Goal: Task Accomplishment & Management: Use online tool/utility

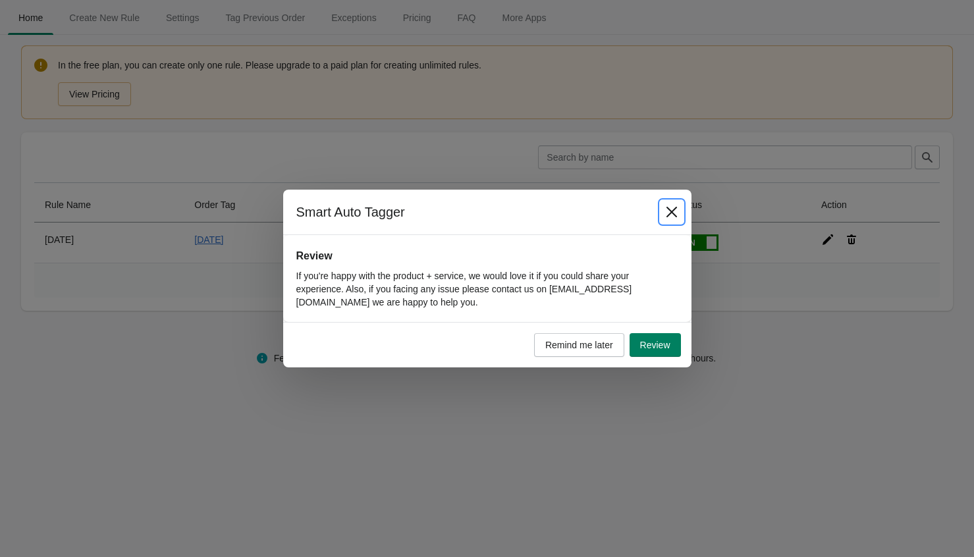
click at [673, 204] on button "Close" at bounding box center [672, 212] width 24 height 24
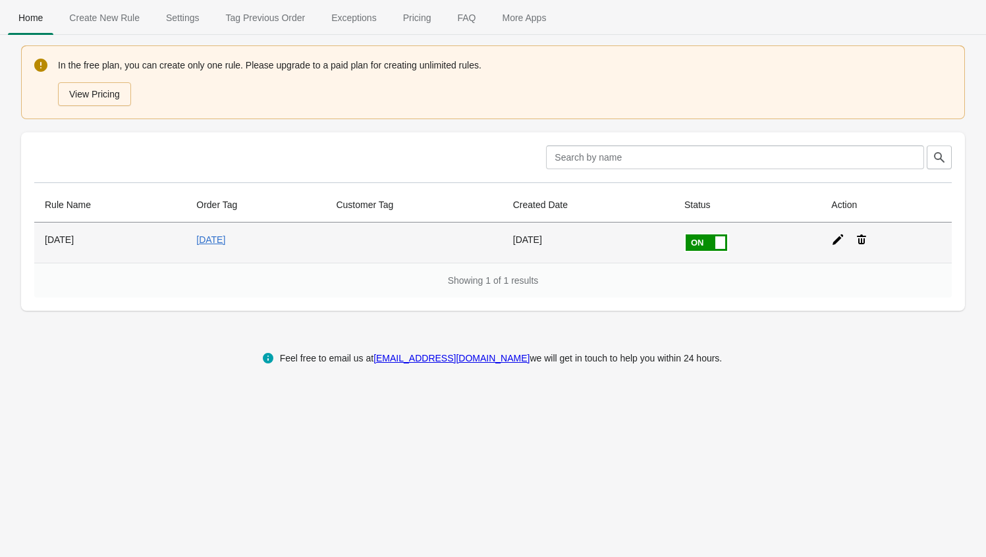
click at [842, 239] on icon at bounding box center [837, 239] width 13 height 13
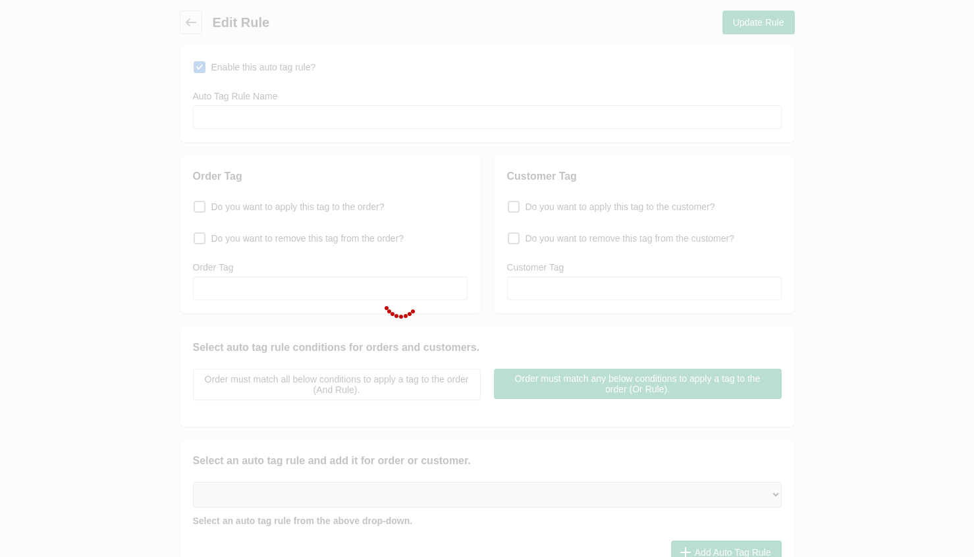
type input "[DATE]"
checkbox input "true"
type input "[DATE]"
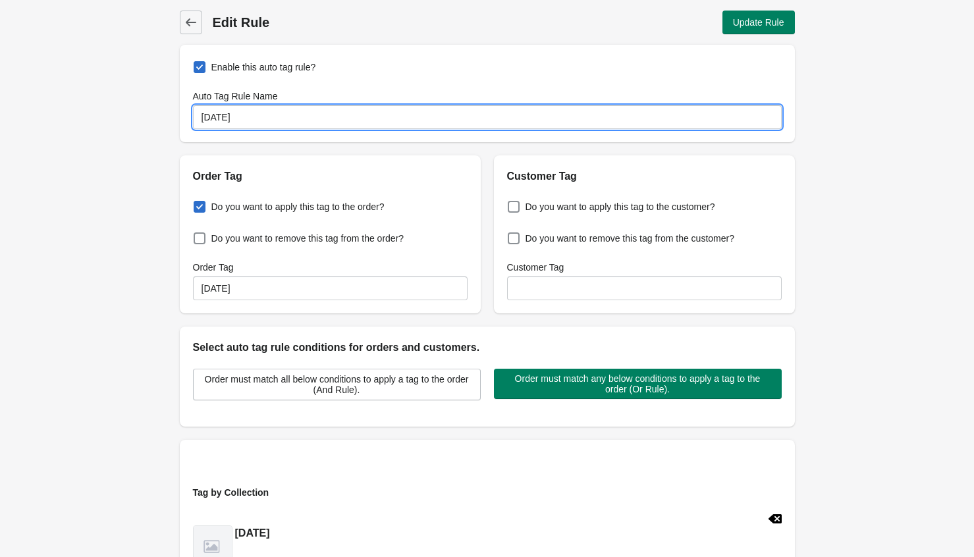
click at [215, 121] on input "[DATE]" at bounding box center [487, 117] width 589 height 24
type input "[DATE]"
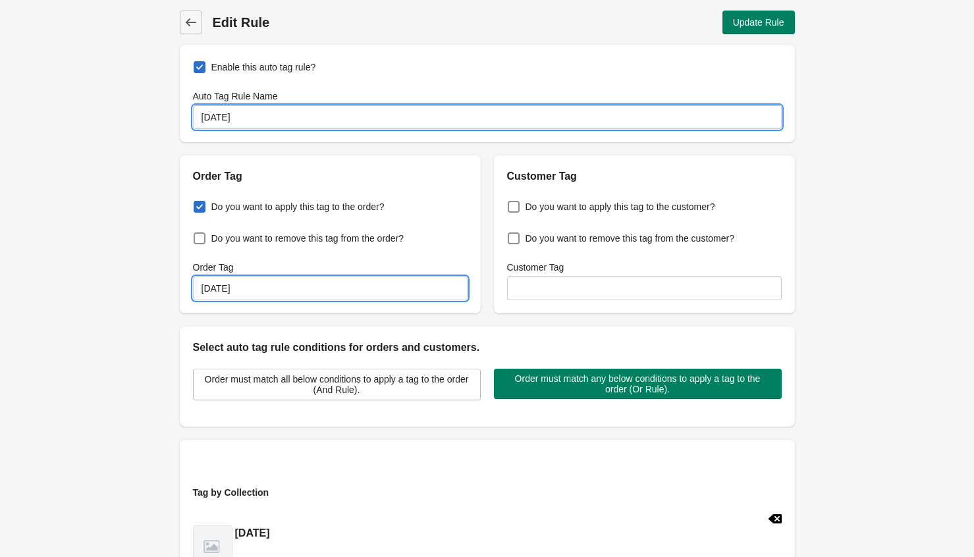
click at [225, 280] on input "[DATE]" at bounding box center [330, 289] width 275 height 24
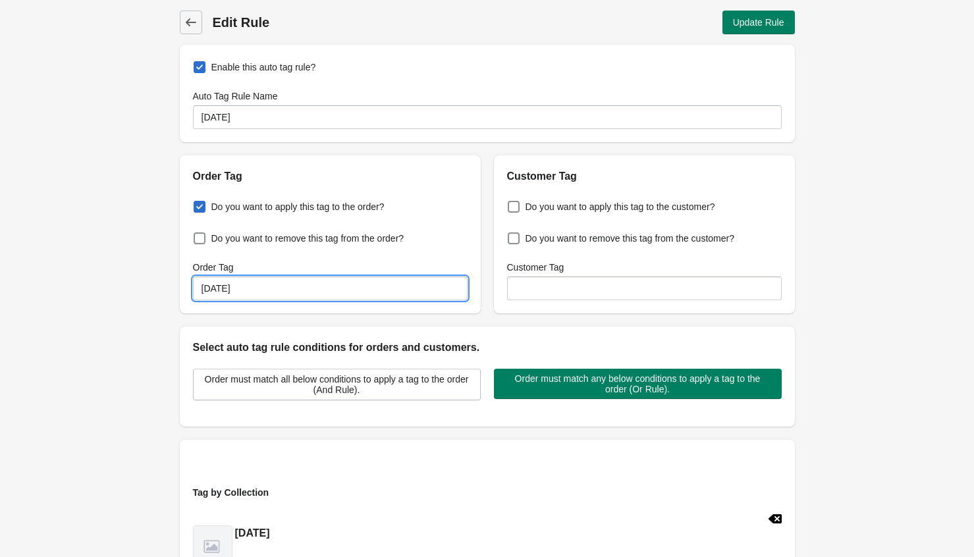
click at [225, 280] on input "[DATE]" at bounding box center [330, 289] width 275 height 24
type input "[DATE]"
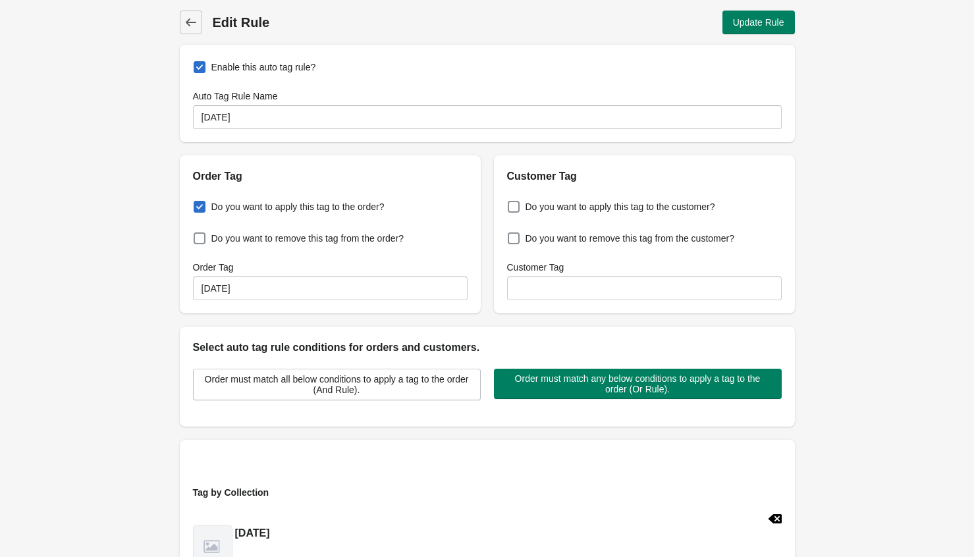
click at [939, 347] on div "Back Edit Rule Update Rule Enable this auto tag rule? Auto Tag Rule Name [PERSO…" at bounding box center [487, 430] width 974 height 860
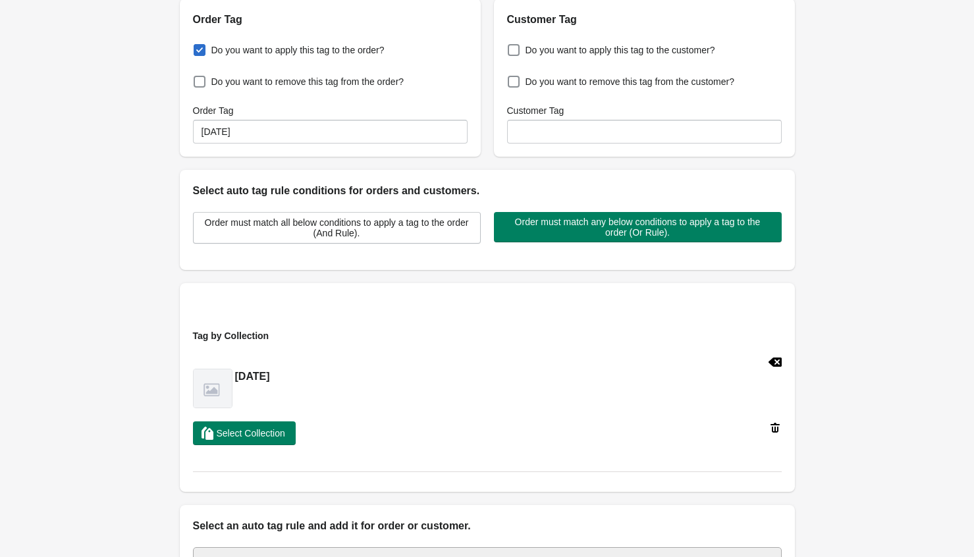
scroll to position [165, 0]
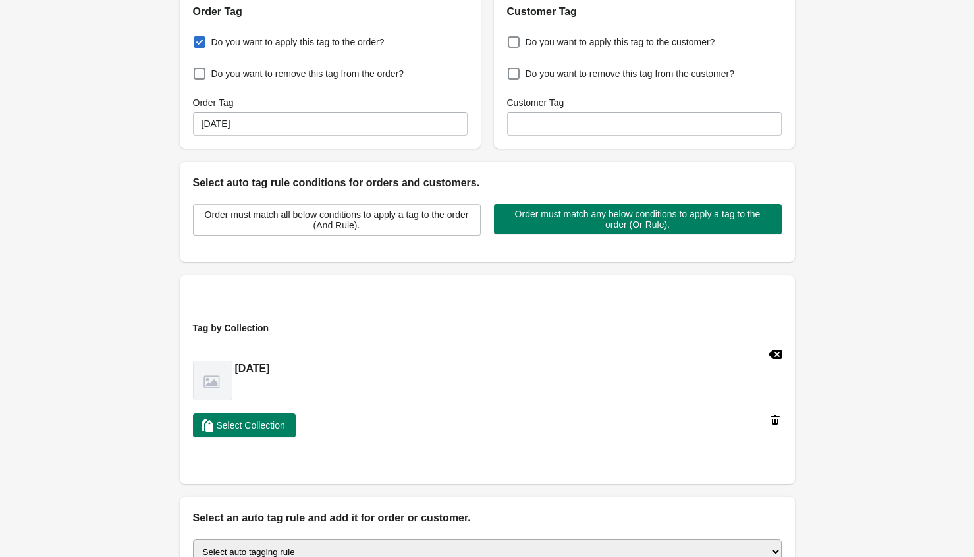
click at [270, 367] on h2 "[DATE]" at bounding box center [252, 369] width 35 height 16
click at [777, 422] on icon at bounding box center [775, 420] width 13 height 13
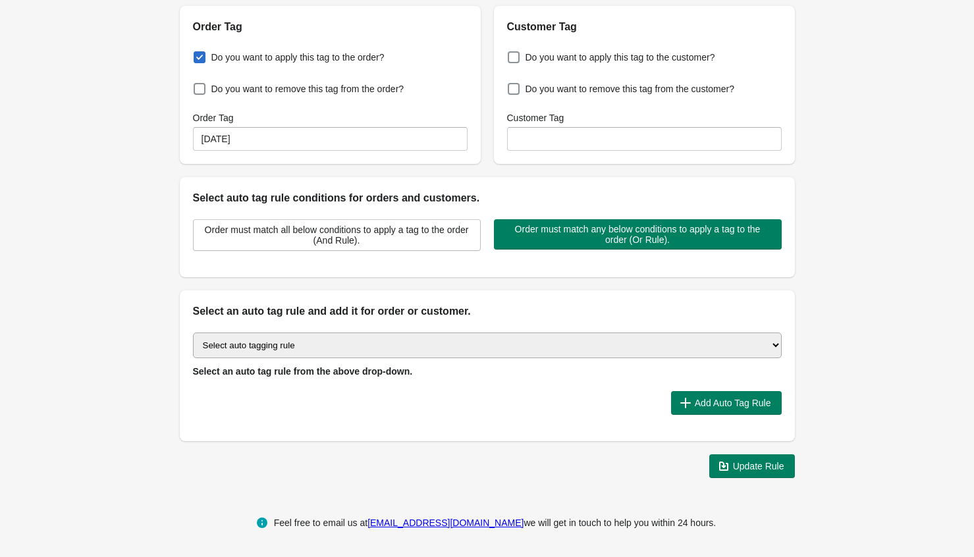
scroll to position [148, 0]
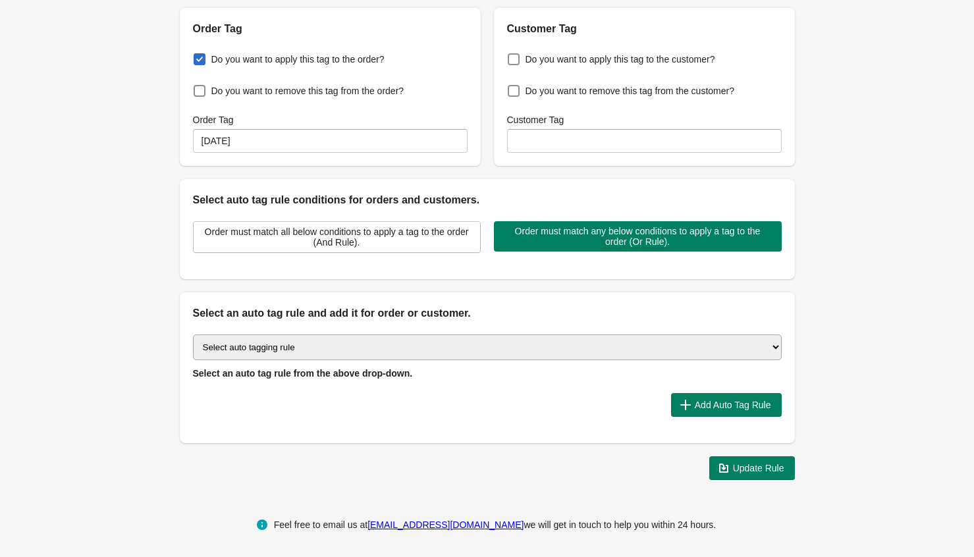
click at [445, 341] on select "Select auto tagging rule Tag by order amount Tag based on the order count (Volu…" at bounding box center [487, 348] width 589 height 26
select select "2"
click at [193, 335] on select "Select auto tagging rule Tag by order amount Tag based on the order count (Volu…" at bounding box center [487, 348] width 589 height 26
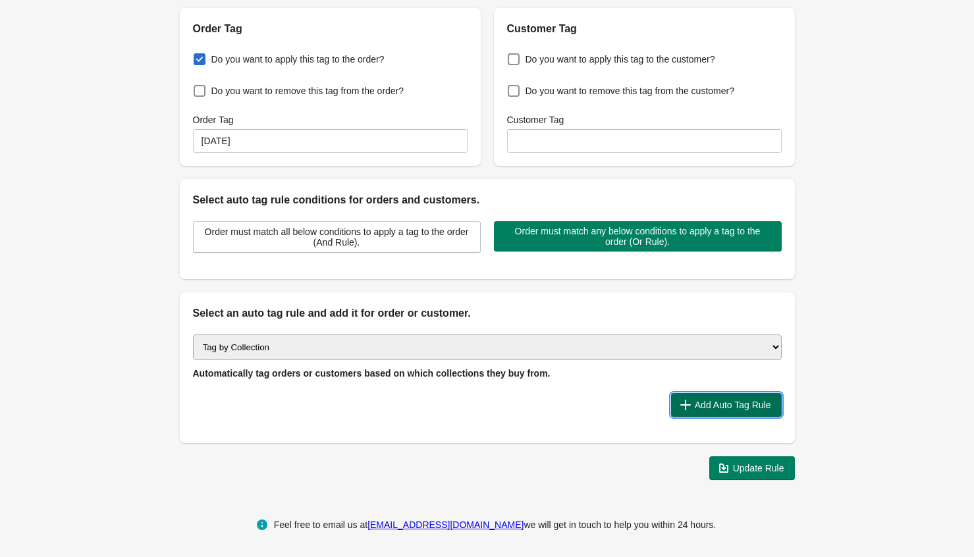
click at [725, 403] on span "Add Auto Tag Rule" at bounding box center [733, 405] width 76 height 11
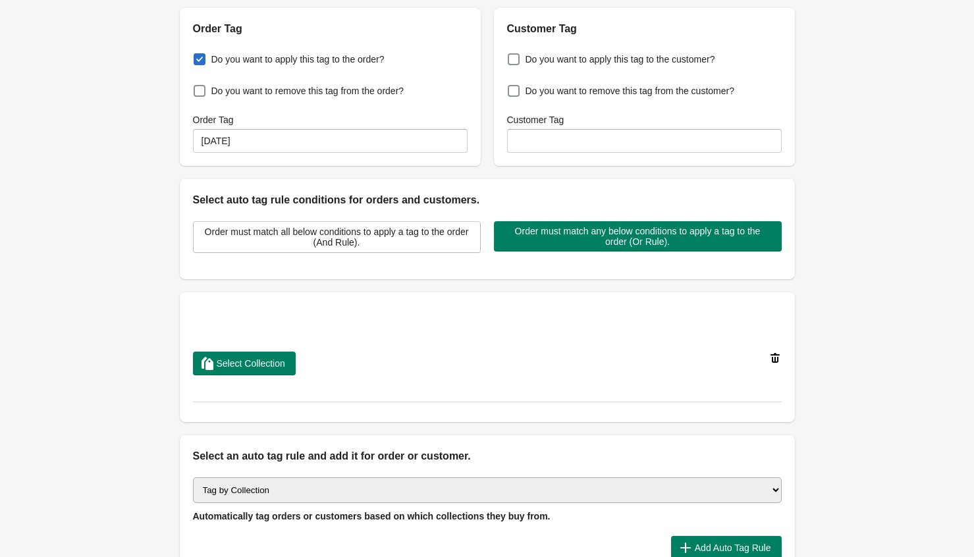
click at [860, 402] on div "Back Edit Rule Update Rule Enable this auto tag rule? Auto Tag Rule Name [PERSO…" at bounding box center [487, 242] width 974 height 781
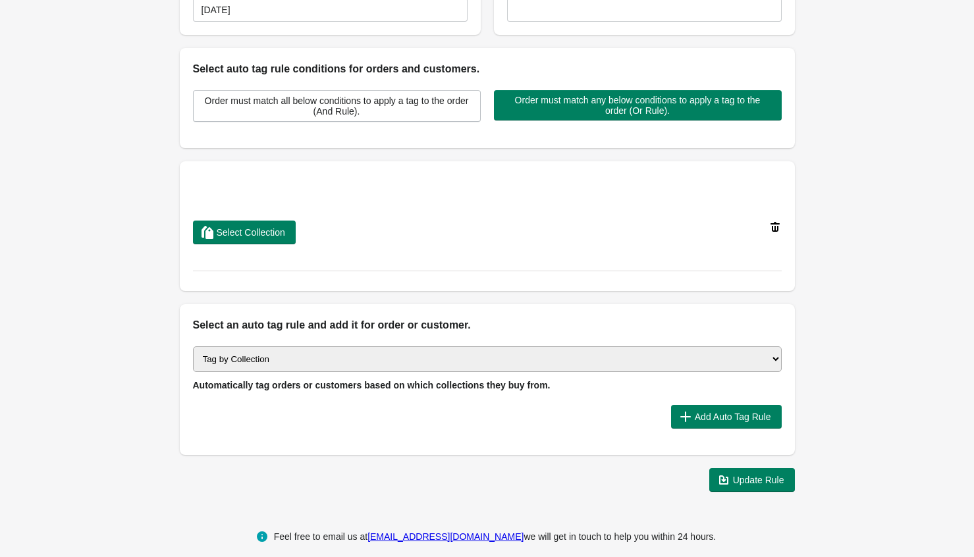
scroll to position [279, 0]
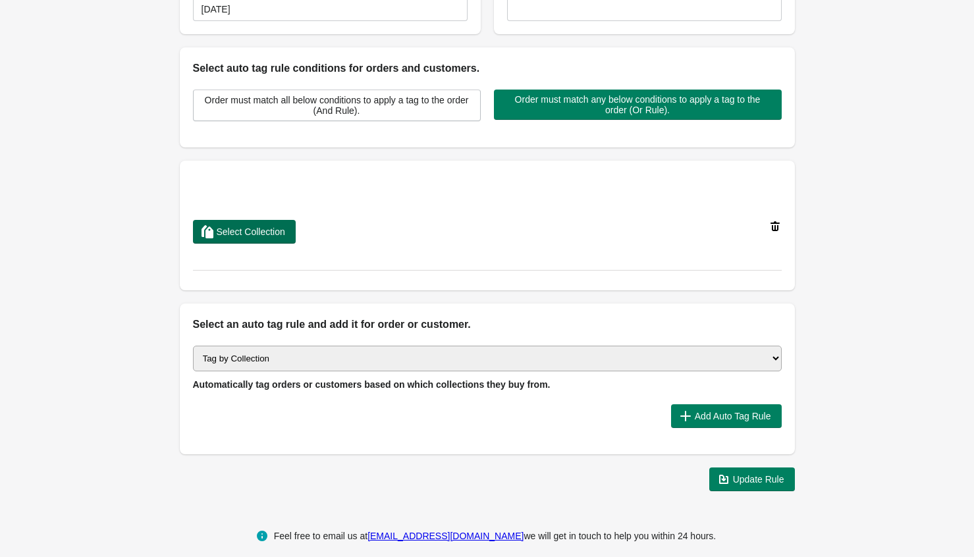
click at [230, 231] on span "Select Collection" at bounding box center [251, 232] width 69 height 11
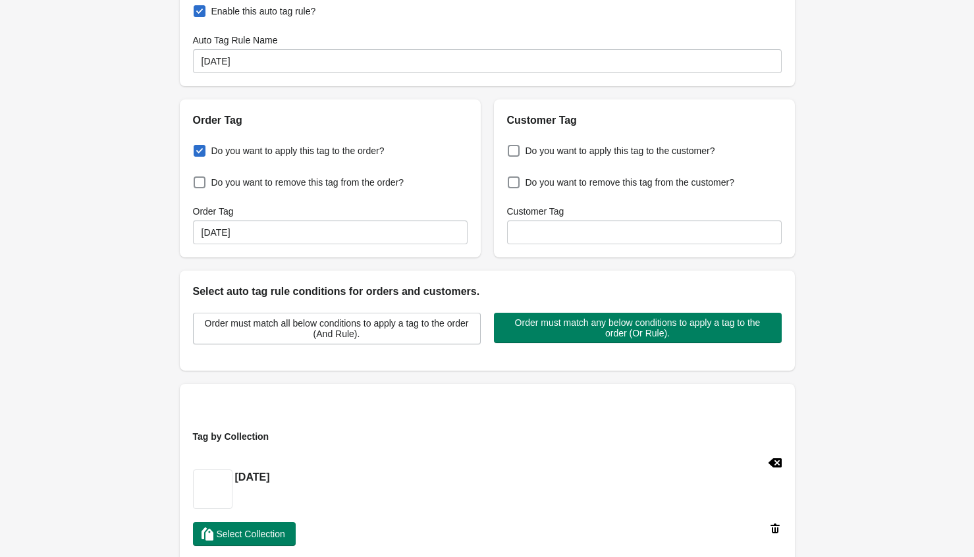
scroll to position [0, 0]
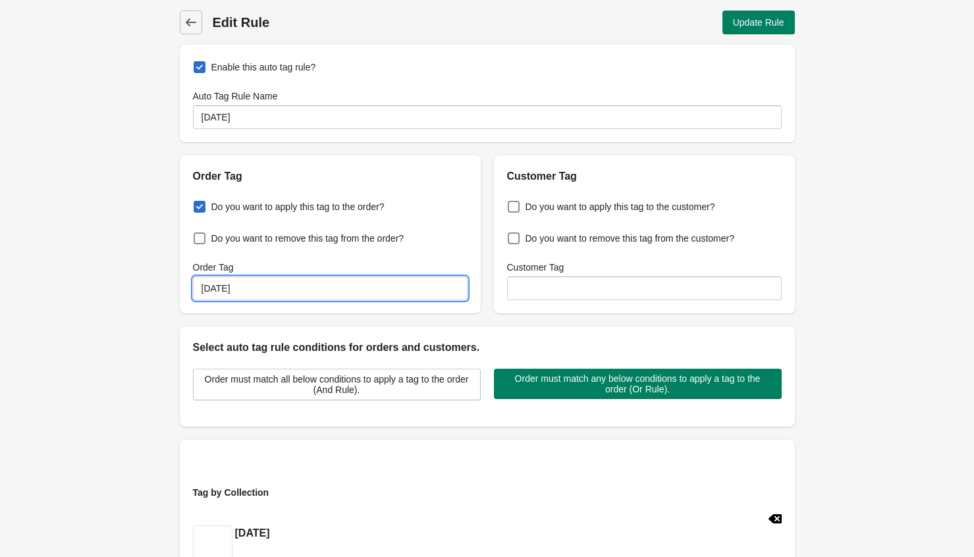
click at [230, 289] on input "[DATE]" at bounding box center [330, 289] width 275 height 24
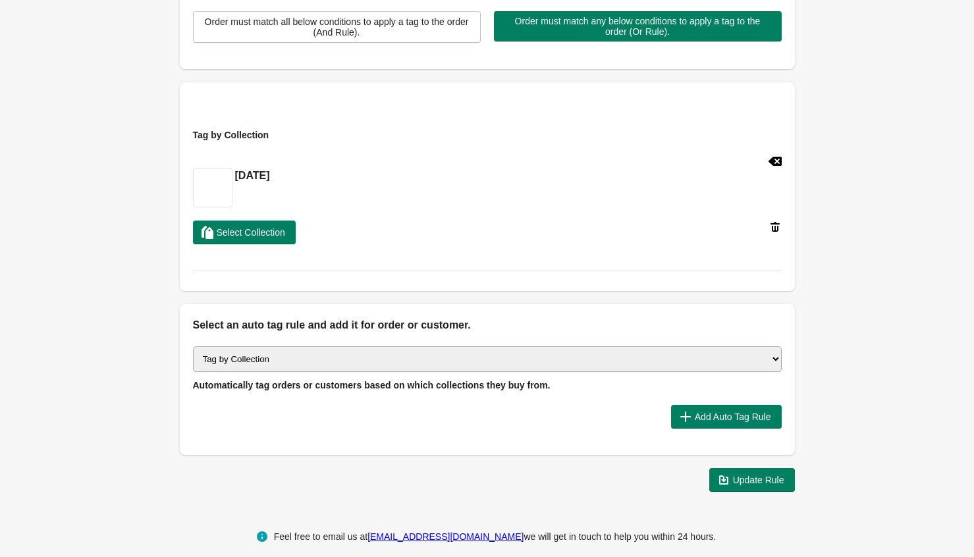
scroll to position [370, 0]
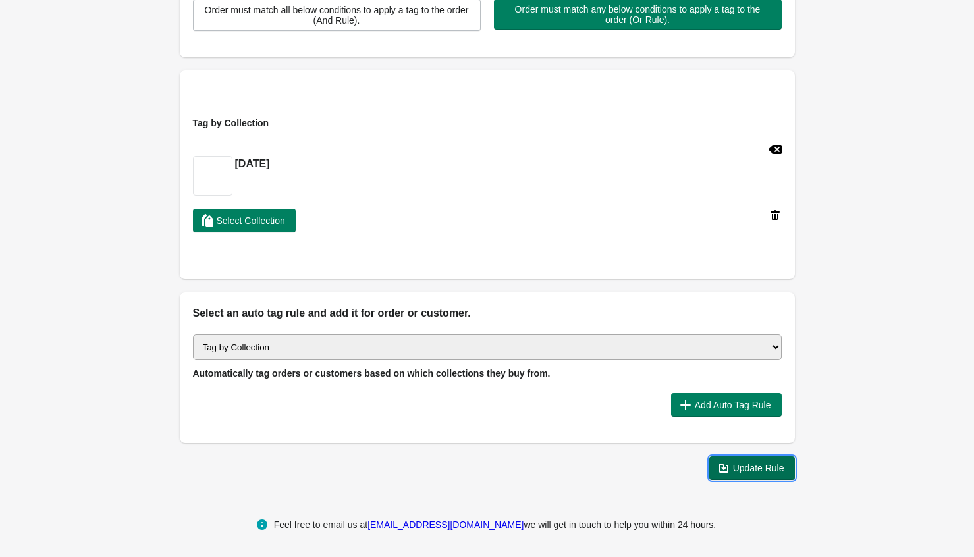
click at [768, 463] on span "Update Rule" at bounding box center [758, 468] width 51 height 11
